Goal: Task Accomplishment & Management: Use online tool/utility

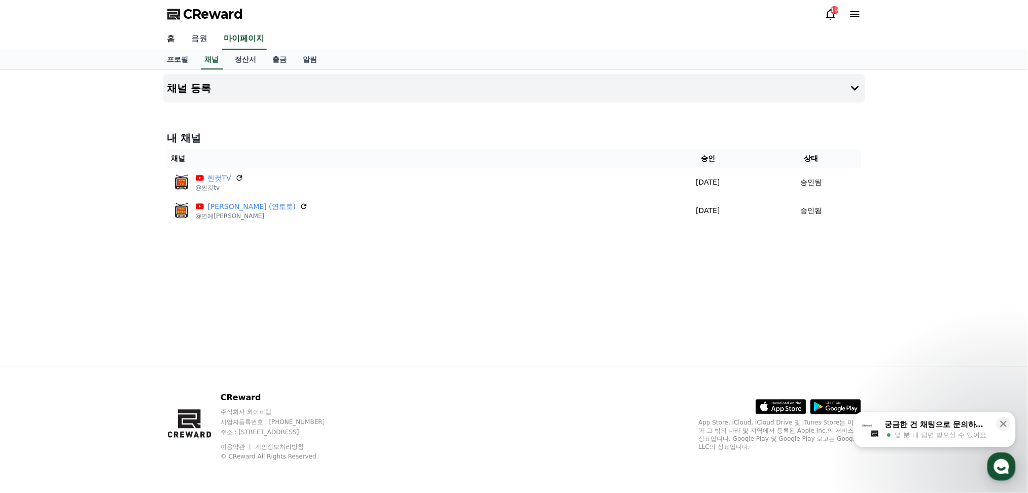
click at [198, 36] on link "음원" at bounding box center [200, 38] width 32 height 21
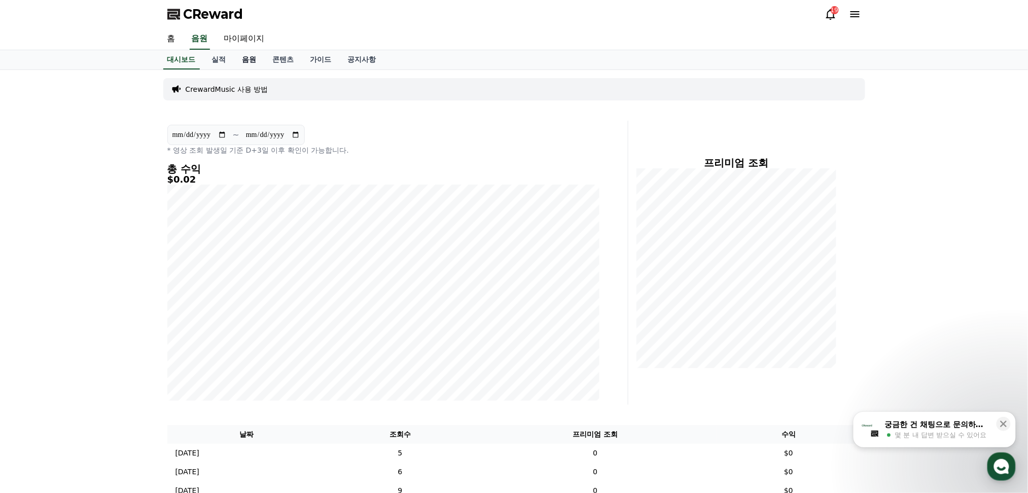
click at [241, 56] on link "음원" at bounding box center [249, 59] width 30 height 19
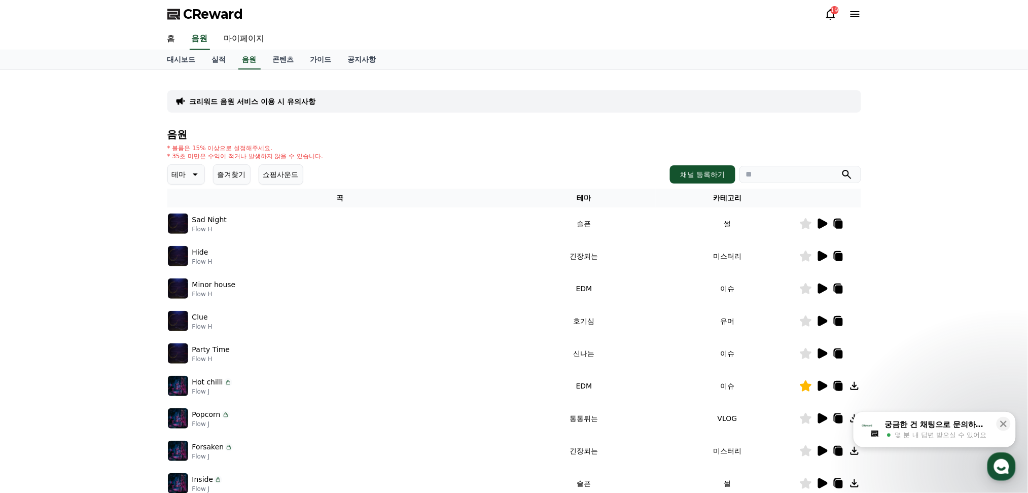
click at [226, 174] on button "즐겨찾기" at bounding box center [232, 174] width 38 height 20
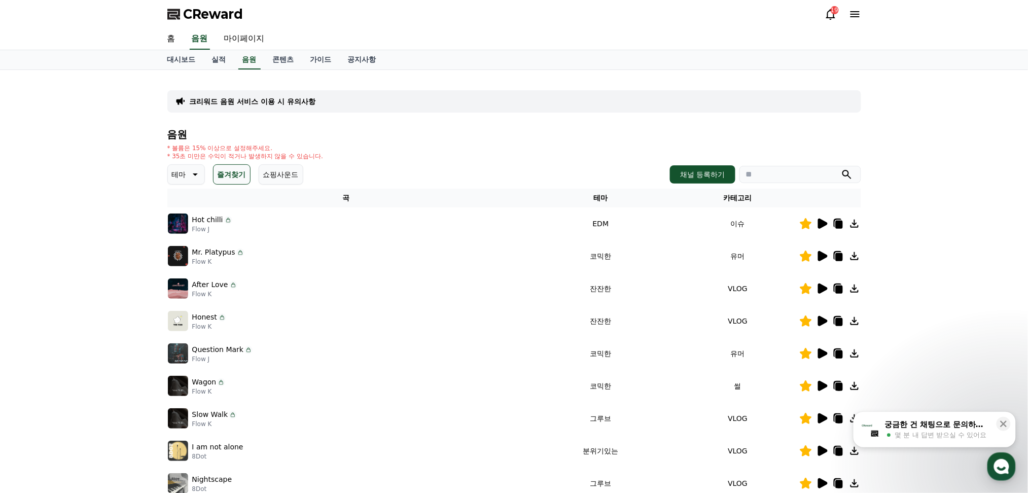
click at [823, 224] on icon at bounding box center [823, 224] width 10 height 10
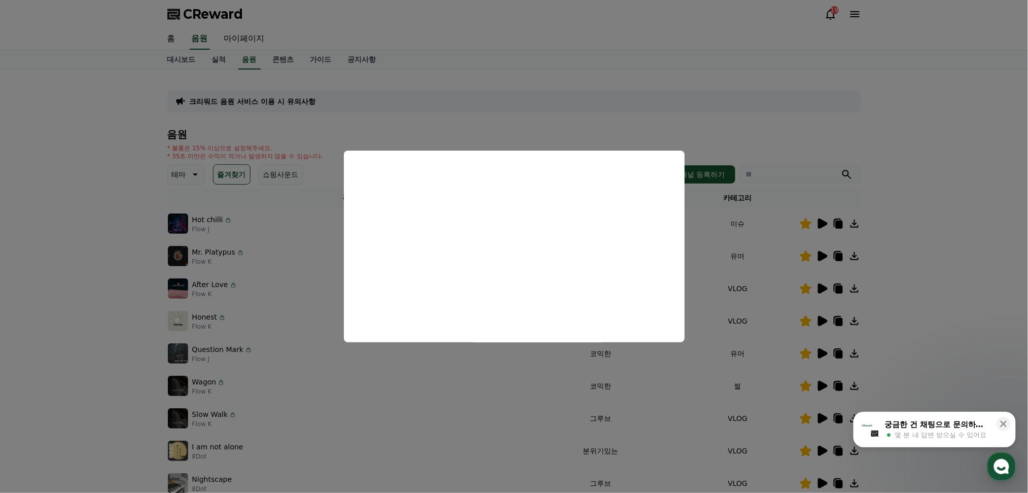
click at [700, 143] on button "close modal" at bounding box center [514, 246] width 1028 height 493
click at [700, 144] on div "* 볼륨은 15% 이상으로 설정해주세요. * 35초 미만은 수익이 적거나 발생하지 않을 수 있습니다." at bounding box center [514, 152] width 694 height 16
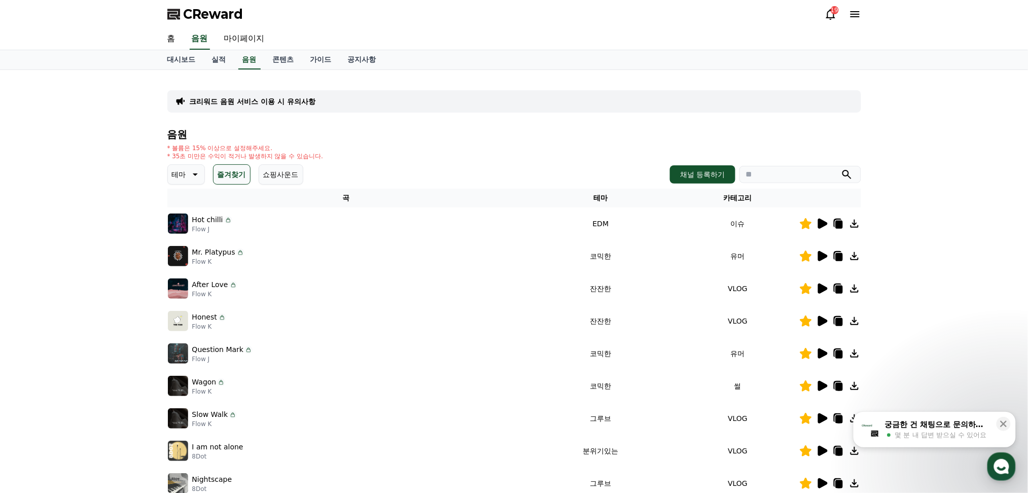
click at [854, 220] on icon at bounding box center [855, 224] width 8 height 8
